Goal: Navigation & Orientation: Find specific page/section

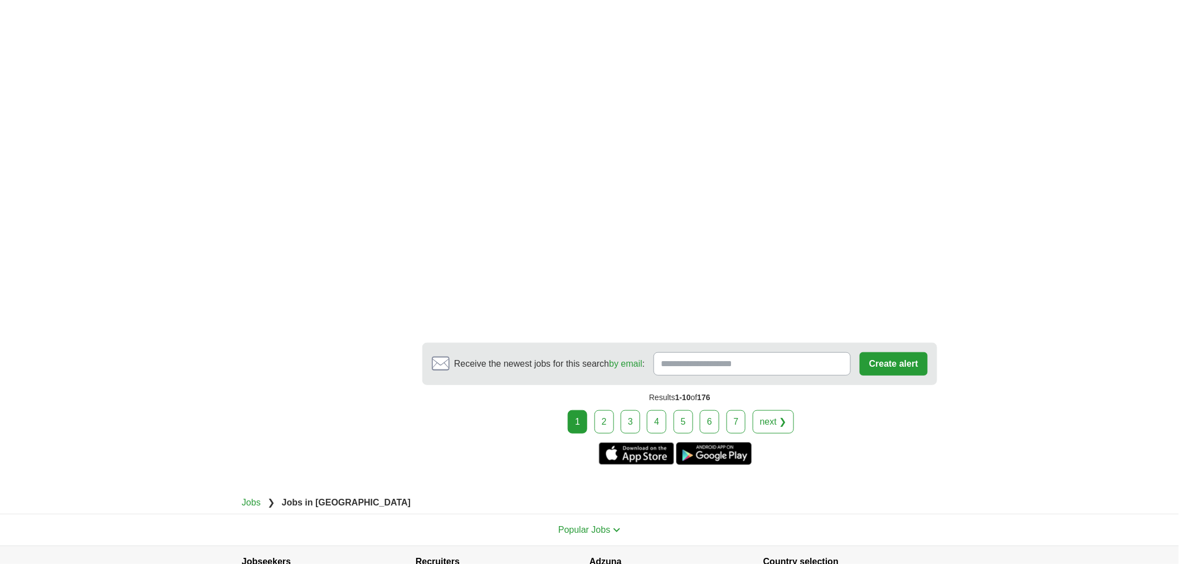
scroll to position [1989, 0]
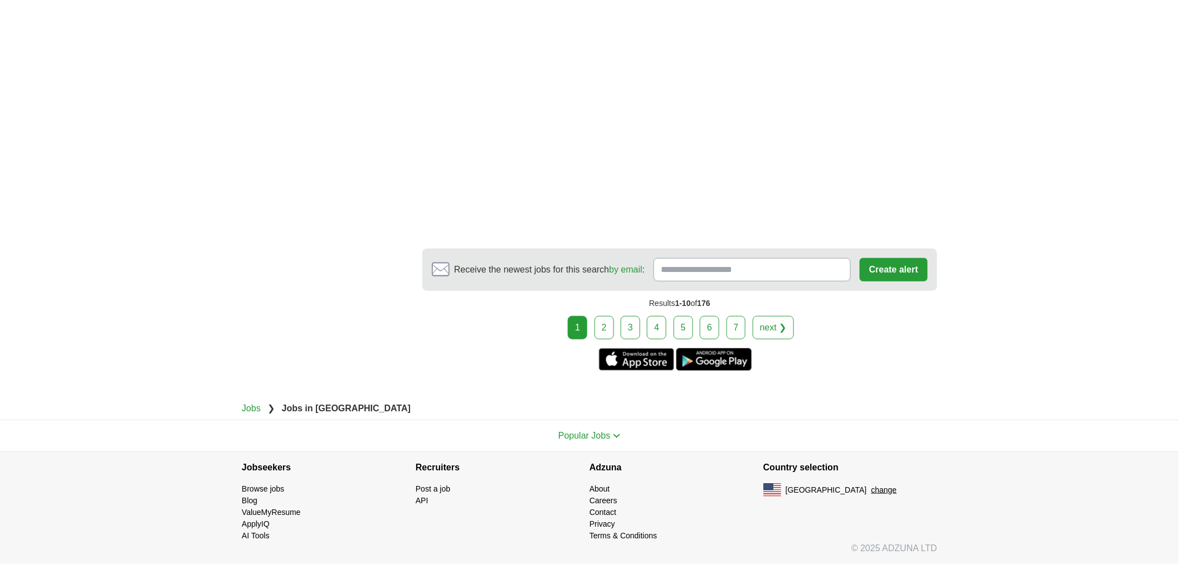
click at [604, 337] on link "2" at bounding box center [603, 327] width 19 height 23
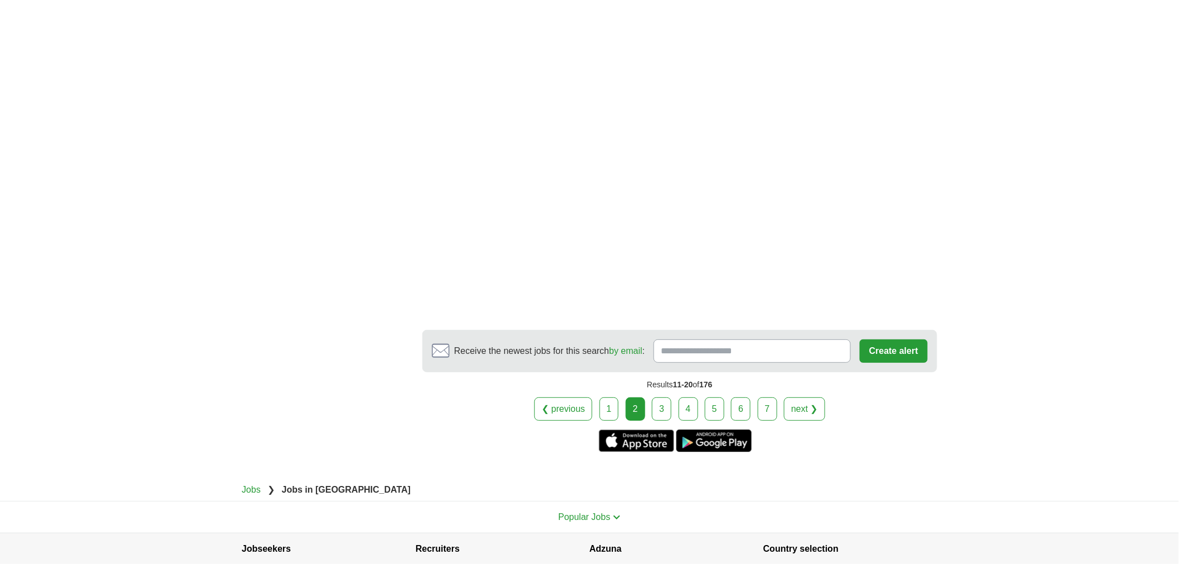
scroll to position [1817, 0]
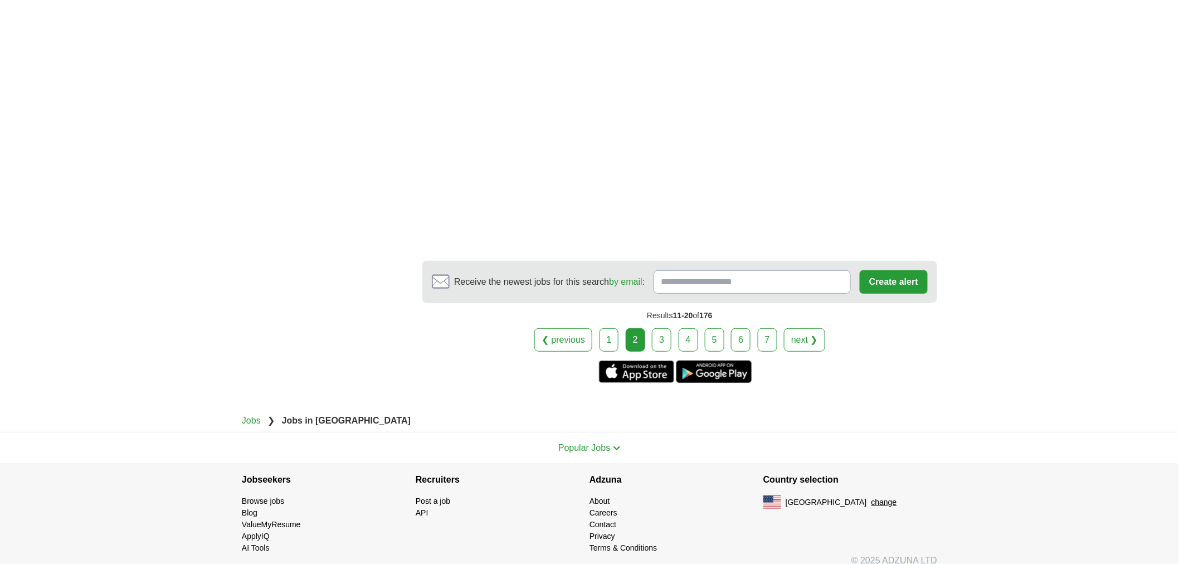
click at [665, 335] on link "3" at bounding box center [661, 339] width 19 height 23
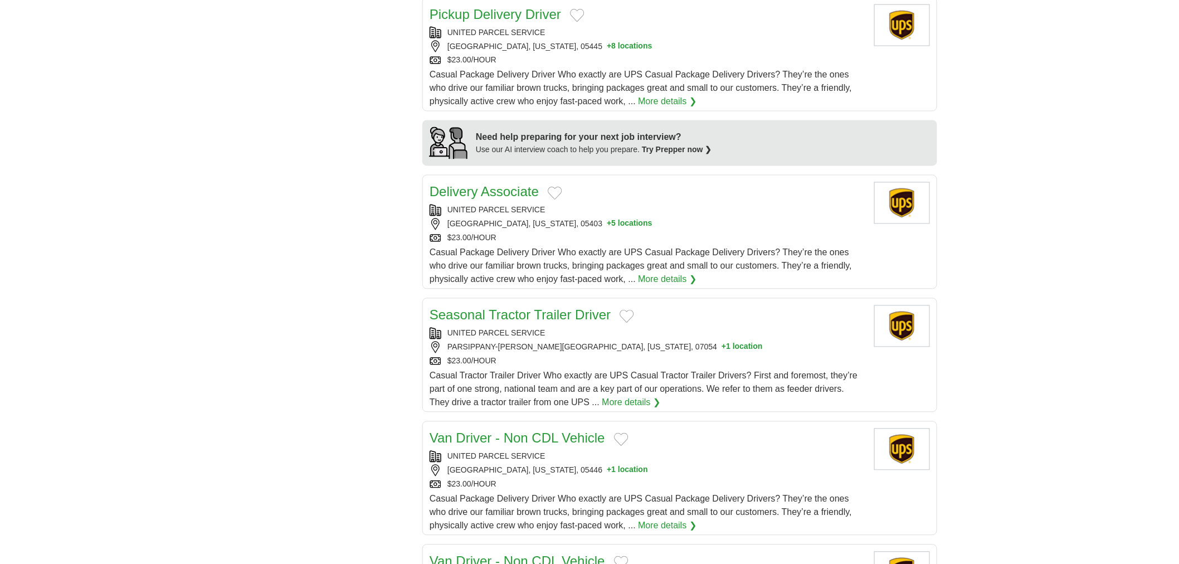
scroll to position [825, 0]
